Goal: Find specific page/section: Find specific page/section

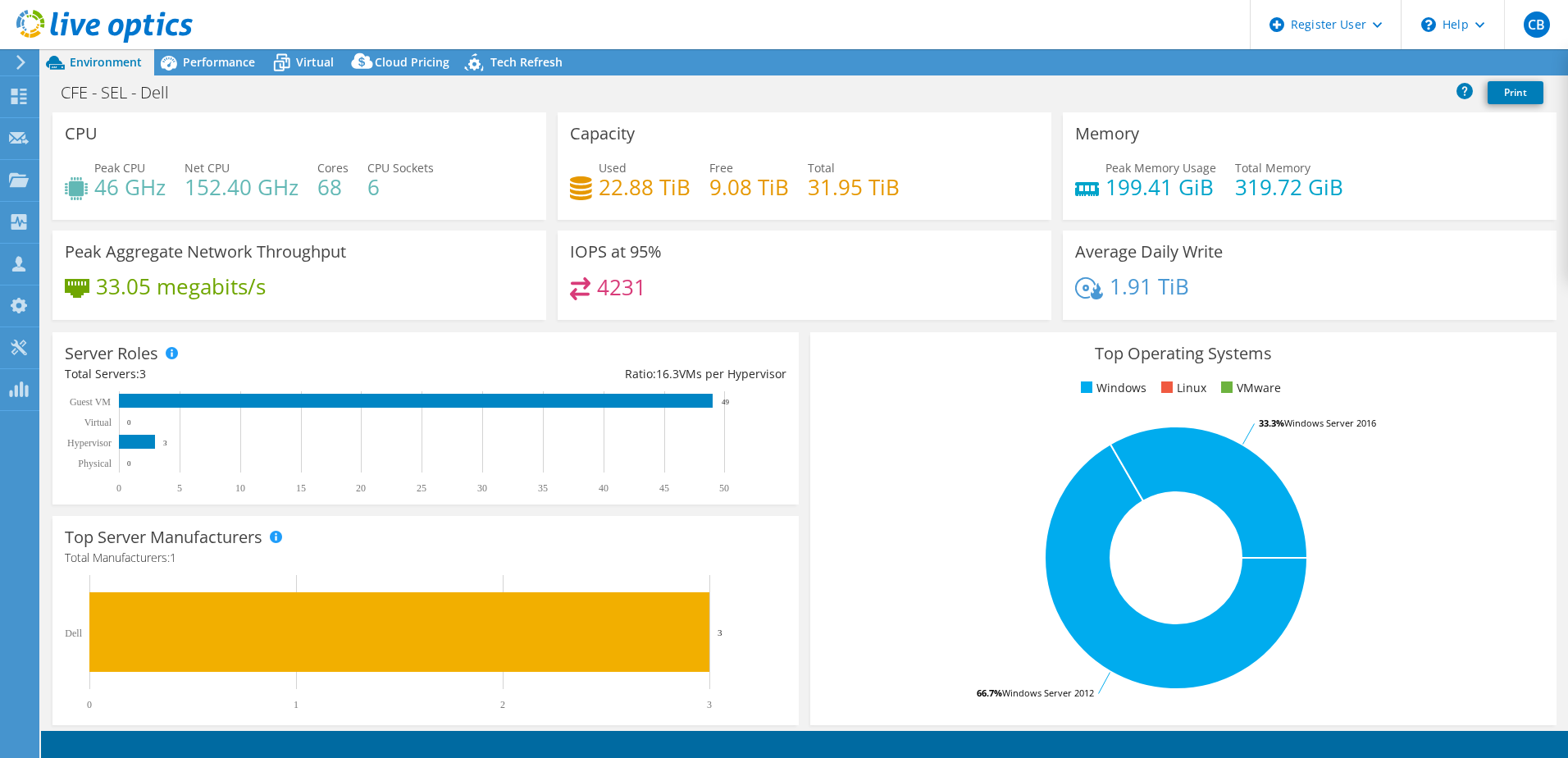
select select "USD"
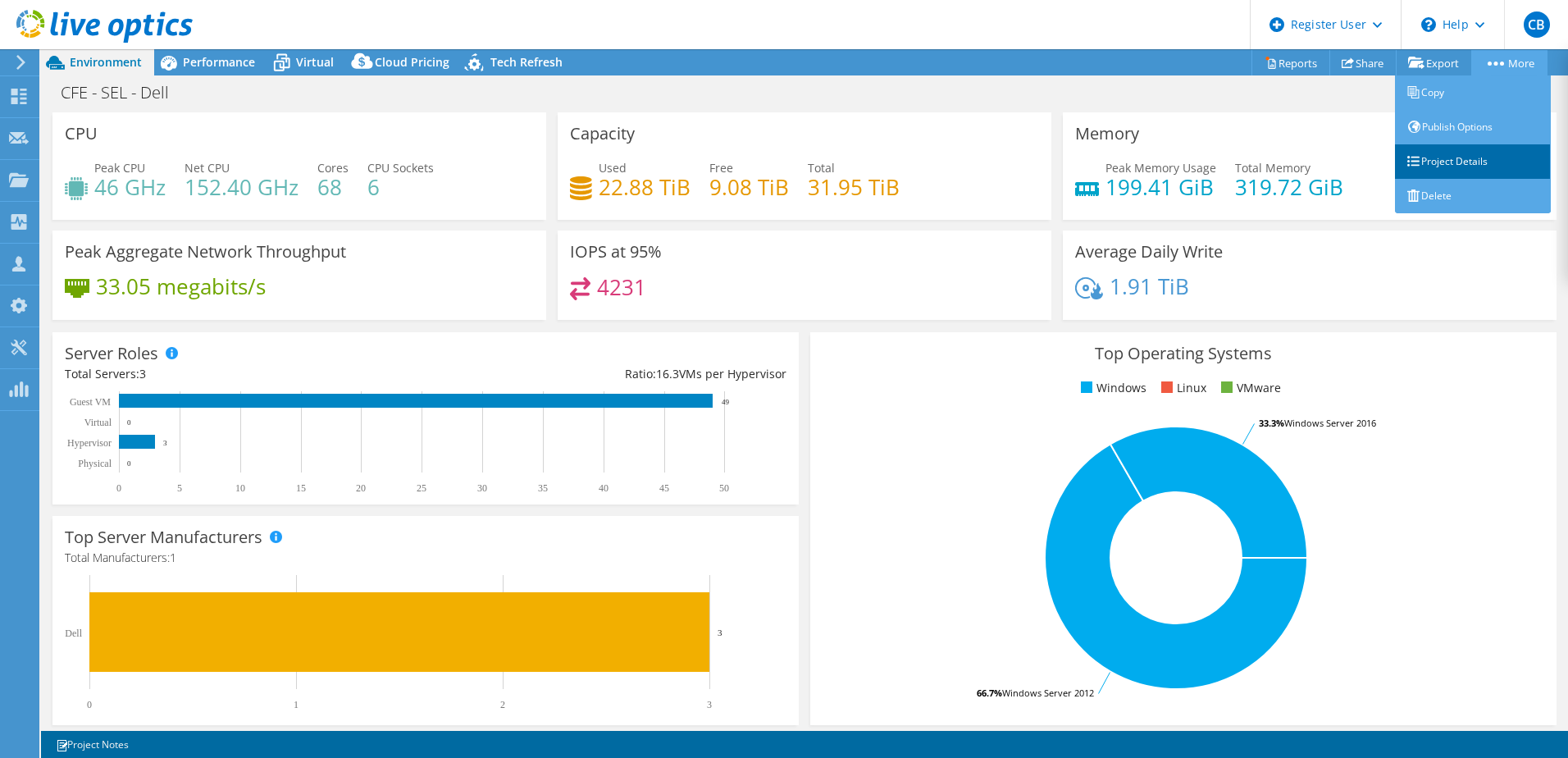
click at [1475, 155] on link "Project Details" at bounding box center [1473, 161] width 155 height 34
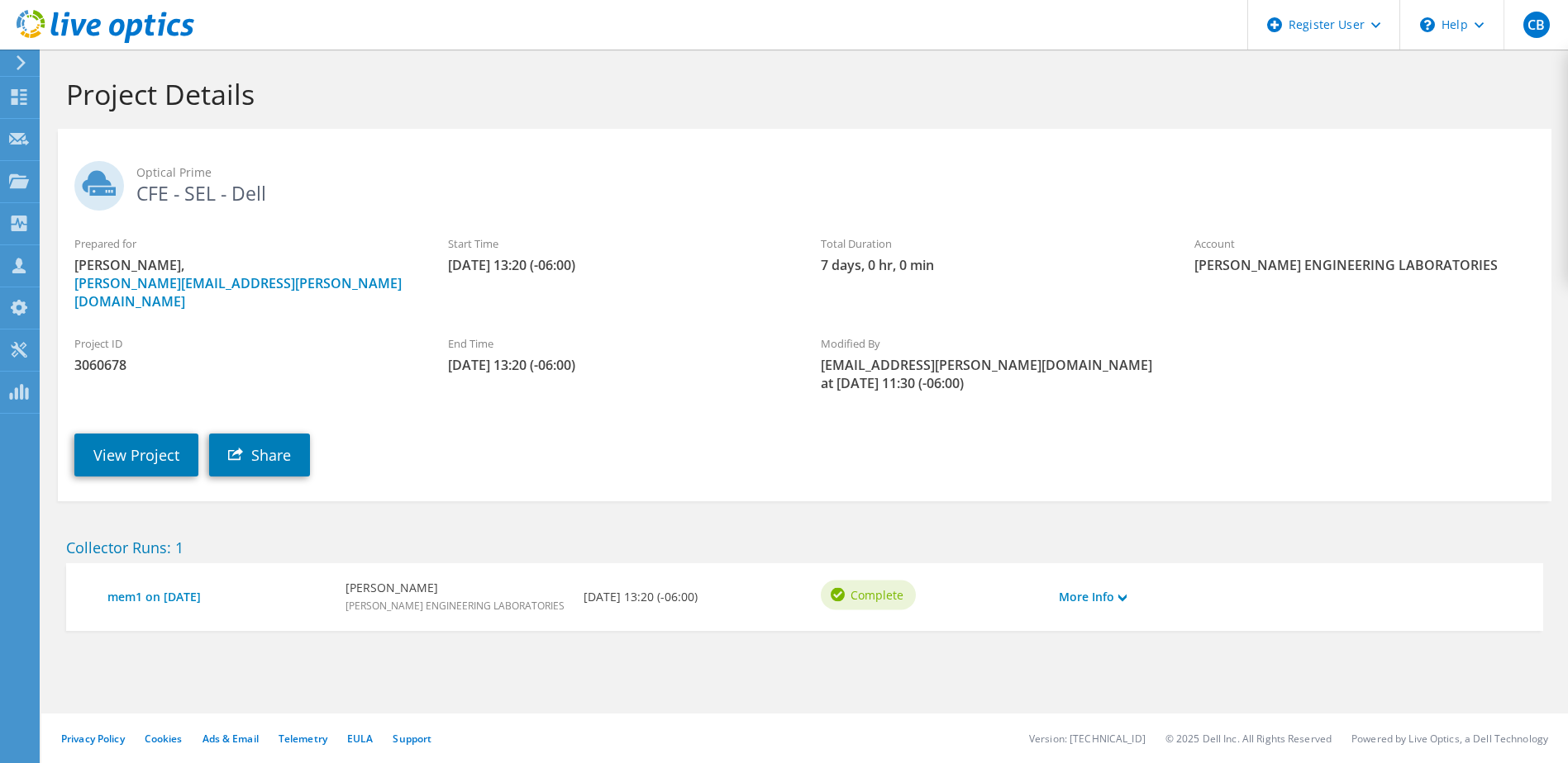
click at [103, 356] on span "3060678" at bounding box center [244, 365] width 340 height 19
copy span "3060678"
